Goal: Task Accomplishment & Management: Use online tool/utility

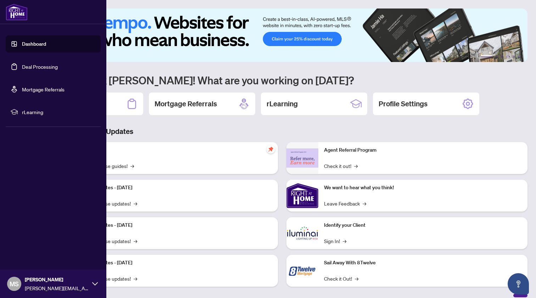
click at [33, 68] on link "Deal Processing" at bounding box center [40, 66] width 36 height 6
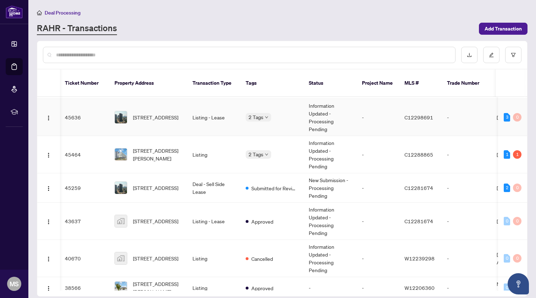
scroll to position [249, 1]
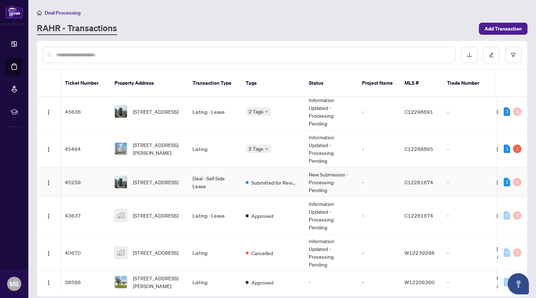
click at [220, 174] on td "Deal - Sell Side Lease" at bounding box center [213, 182] width 53 height 29
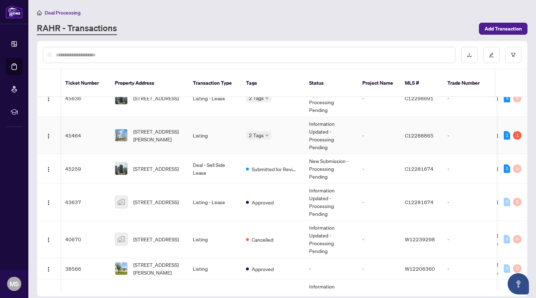
scroll to position [265, 0]
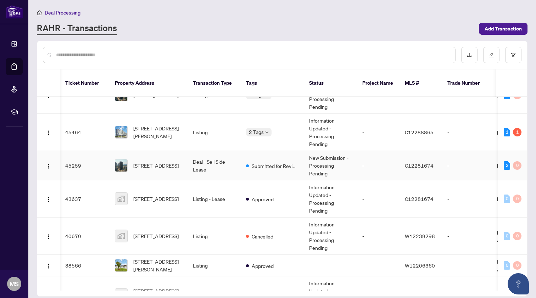
click at [236, 157] on td "Deal - Sell Side Lease" at bounding box center [213, 165] width 53 height 29
